Goal: Task Accomplishment & Management: Use online tool/utility

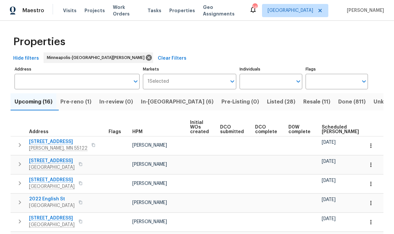
click at [74, 106] on span "Pre-reno (1)" at bounding box center [75, 101] width 31 height 9
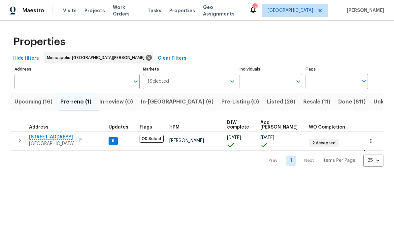
click at [154, 105] on span "In-reno (6)" at bounding box center [177, 101] width 73 height 9
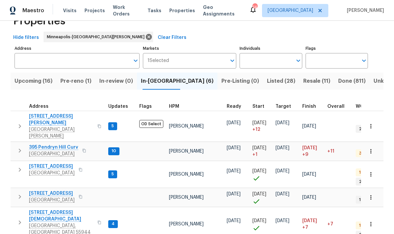
scroll to position [20, 0]
click at [38, 145] on span "395 Pendryn Hill Curv" at bounding box center [53, 148] width 49 height 7
click at [42, 210] on span "303 6th St SW" at bounding box center [61, 216] width 64 height 13
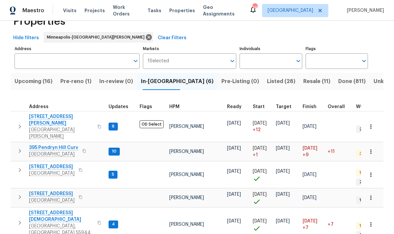
click at [20, 78] on span "Upcoming (16)" at bounding box center [34, 81] width 38 height 9
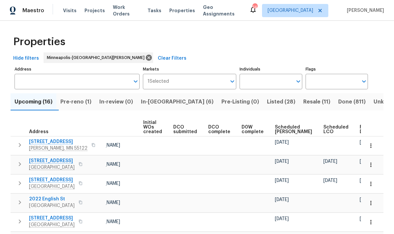
scroll to position [0, 47]
click at [360, 130] on div "Ready Date" at bounding box center [370, 129] width 20 height 9
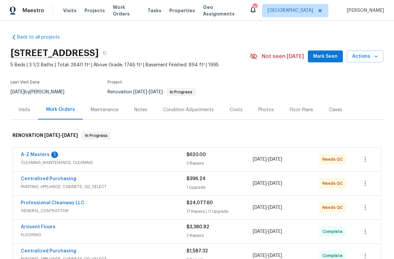
click at [142, 113] on div "Notes" at bounding box center [140, 109] width 29 height 19
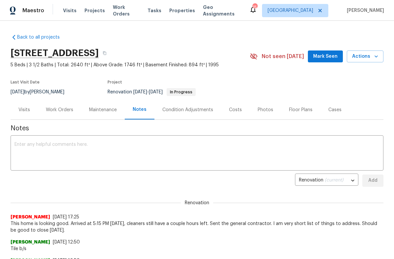
click at [370, 56] on span "Actions" at bounding box center [365, 56] width 26 height 8
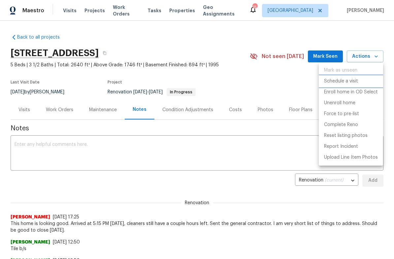
click at [330, 85] on li "Schedule a visit" at bounding box center [351, 81] width 64 height 11
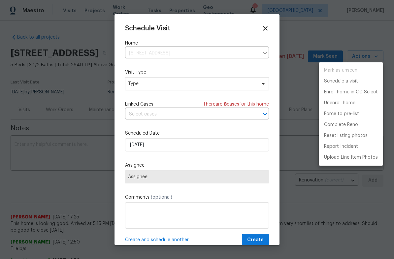
click at [264, 25] on div at bounding box center [197, 129] width 394 height 259
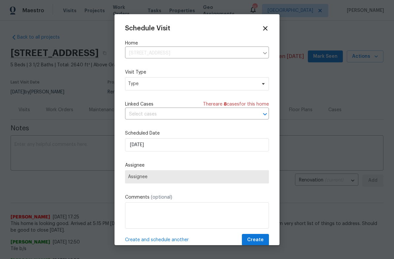
click at [268, 30] on icon at bounding box center [265, 28] width 7 height 7
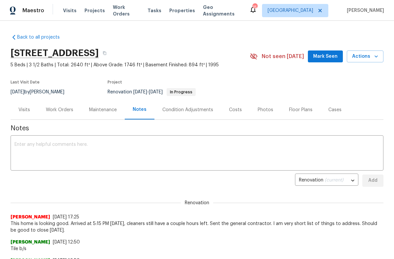
click at [23, 115] on div "Visits" at bounding box center [24, 109] width 27 height 19
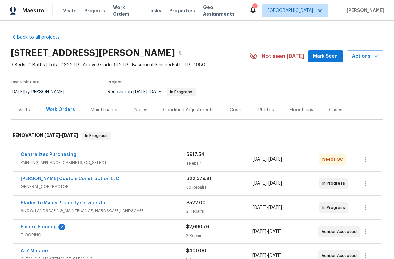
click at [140, 113] on div "Notes" at bounding box center [140, 110] width 13 height 7
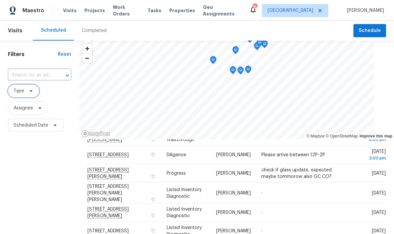
click at [17, 84] on span "Type" at bounding box center [23, 90] width 31 height 13
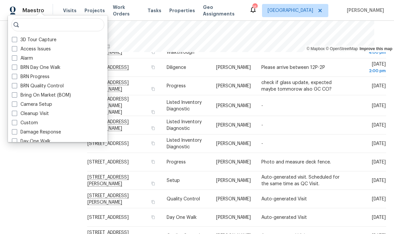
scroll to position [1, 0]
click at [32, 23] on input "search" at bounding box center [57, 24] width 93 height 13
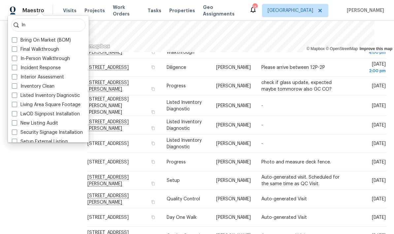
type input "In"
click at [14, 57] on span at bounding box center [14, 58] width 5 height 5
click at [14, 57] on input "In-Person Walkthrough" at bounding box center [14, 57] width 4 height 4
checkbox input "true"
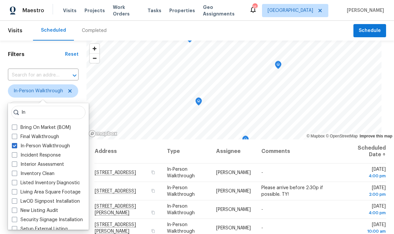
click at [146, 30] on div "Scheduled Completed" at bounding box center [193, 31] width 320 height 20
